Goal: Navigation & Orientation: Understand site structure

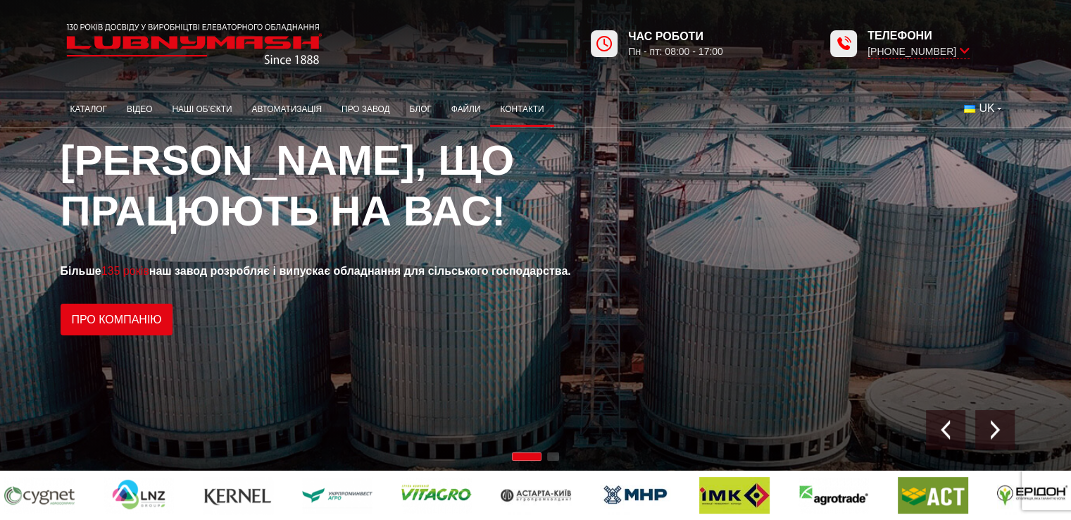
click at [516, 106] on link "Контакти" at bounding box center [521, 109] width 63 height 27
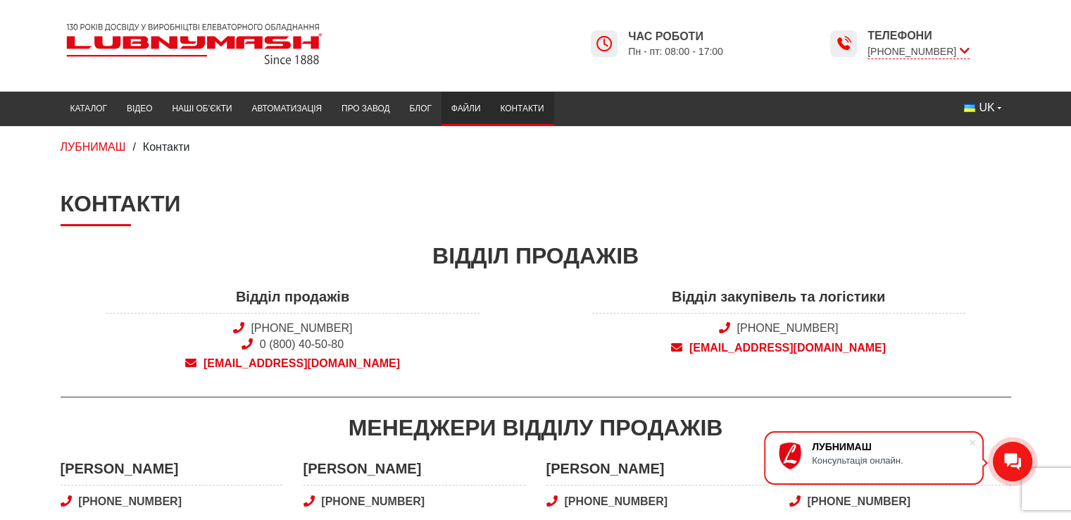
click at [463, 109] on link "Файли" at bounding box center [466, 108] width 49 height 27
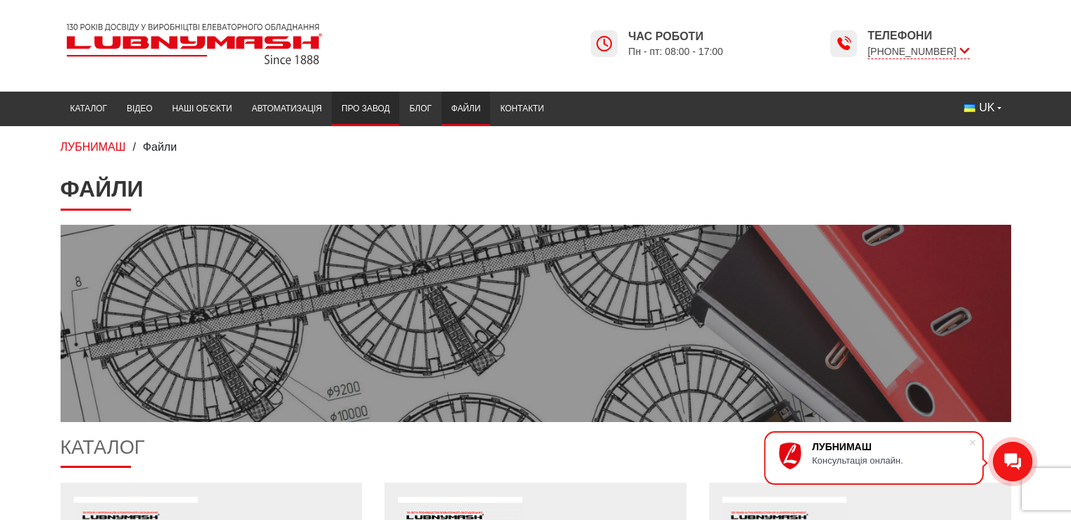
click at [366, 108] on link "Про завод" at bounding box center [366, 108] width 68 height 27
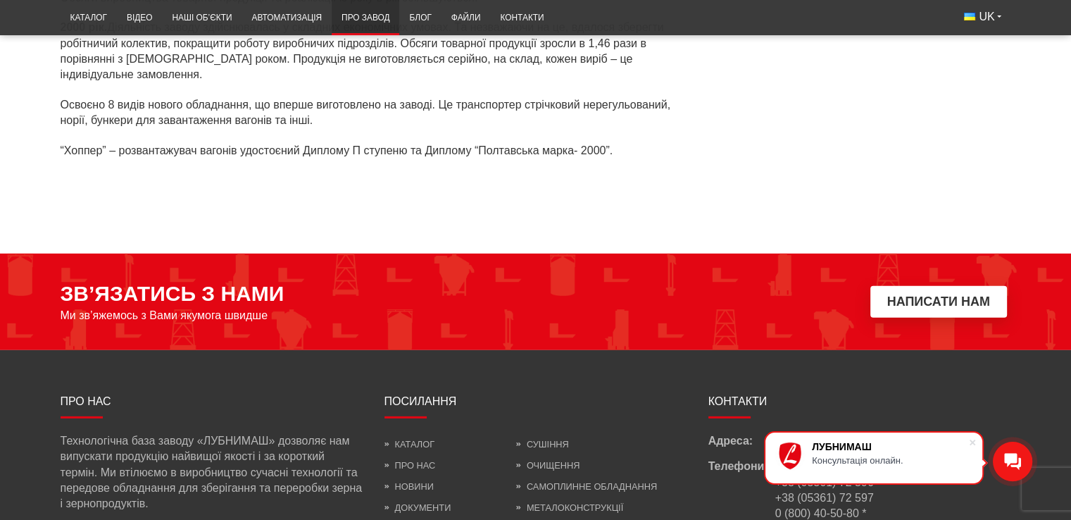
scroll to position [4137, 0]
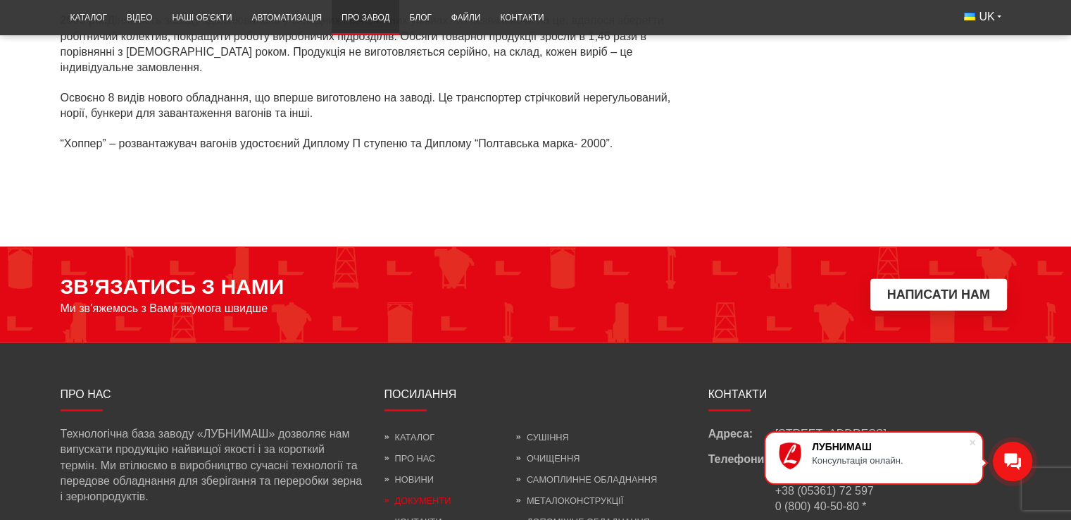
click at [415, 495] on link "Документи" at bounding box center [418, 500] width 67 height 11
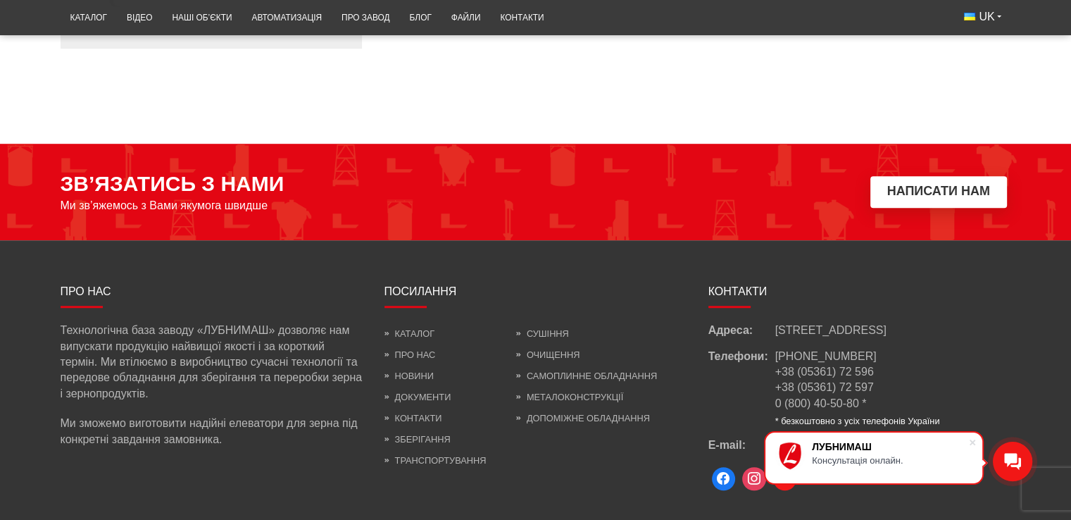
scroll to position [845, 0]
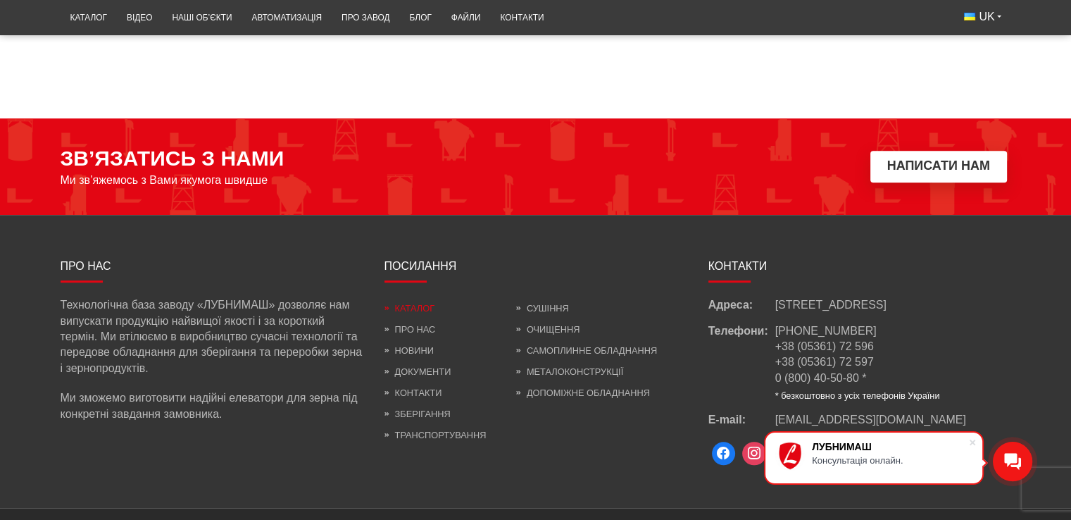
click at [404, 309] on link "Каталог" at bounding box center [410, 308] width 50 height 11
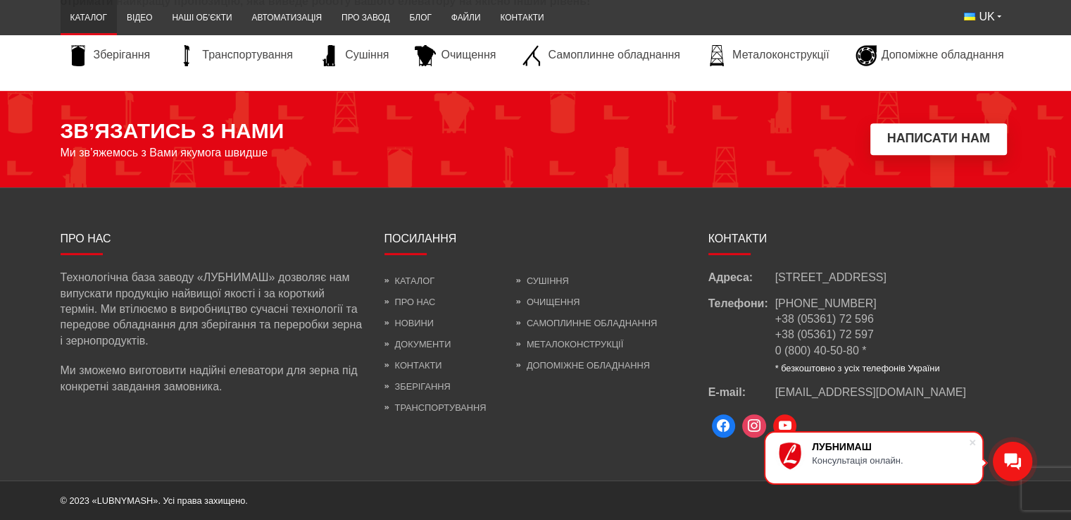
scroll to position [5973, 0]
